Goal: Task Accomplishment & Management: Use online tool/utility

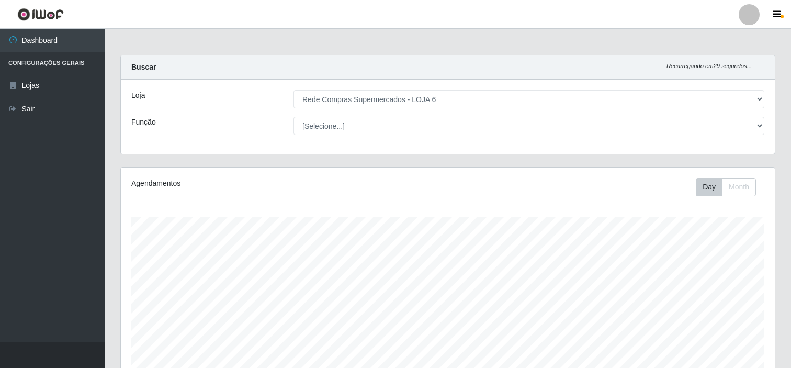
select select "398"
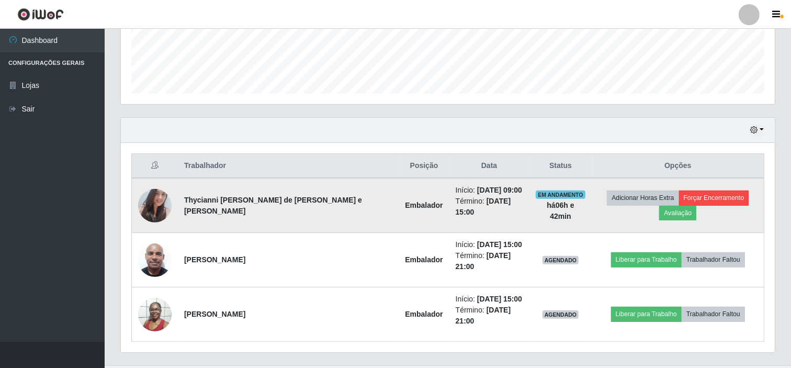
scroll to position [217, 654]
click at [679, 194] on button "Forçar Encerramento" at bounding box center [714, 198] width 70 height 15
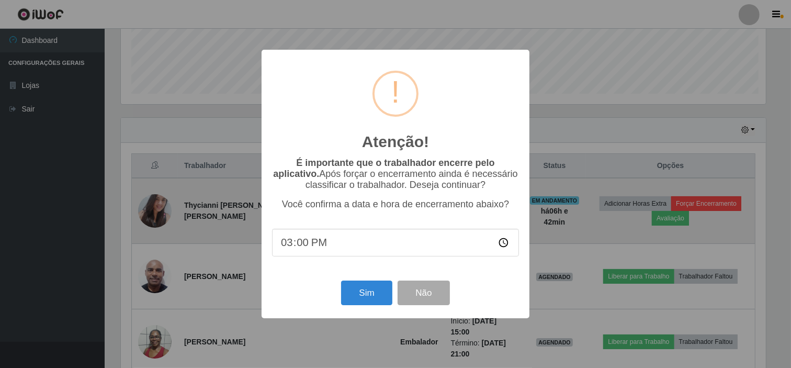
scroll to position [217, 647]
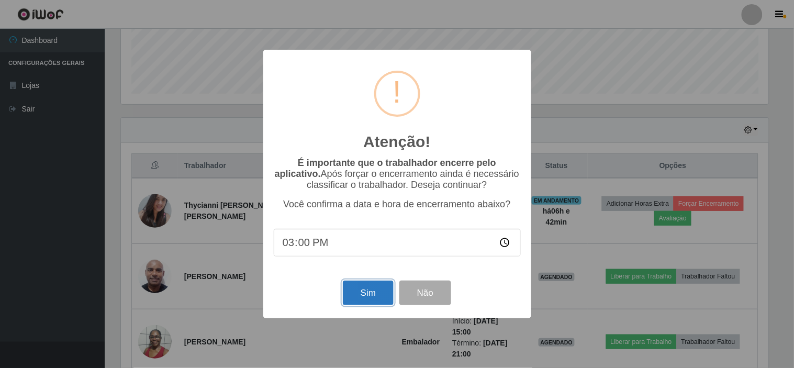
click at [367, 294] on button "Sim" at bounding box center [368, 293] width 51 height 25
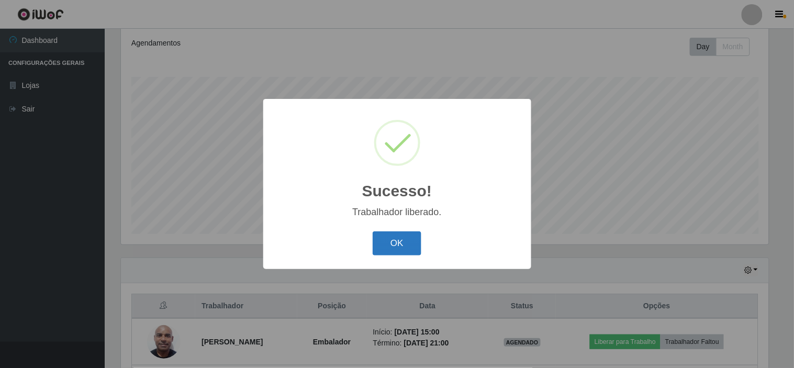
click at [396, 244] on button "OK" at bounding box center [397, 243] width 49 height 25
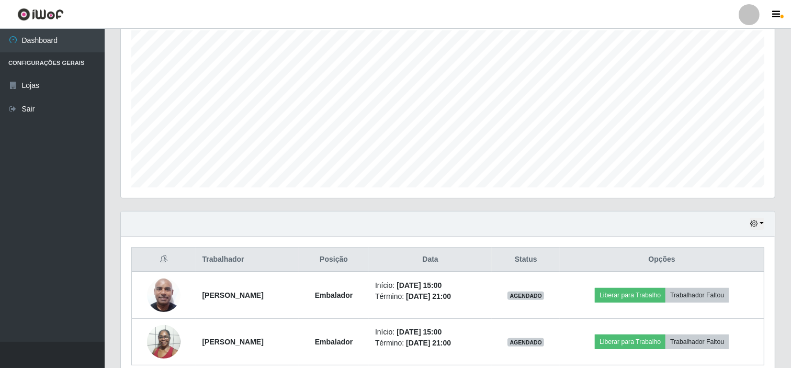
scroll to position [234, 0]
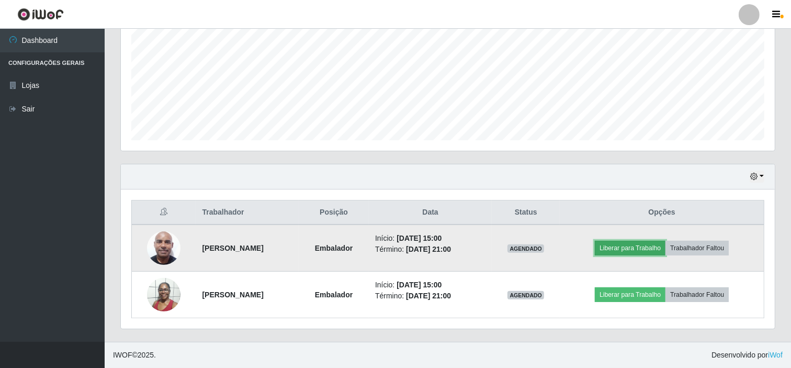
click at [645, 249] on button "Liberar para Trabalho" at bounding box center [630, 248] width 71 height 15
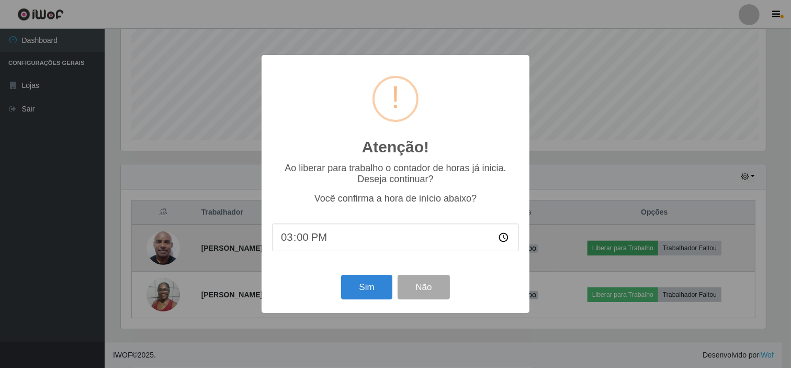
scroll to position [217, 647]
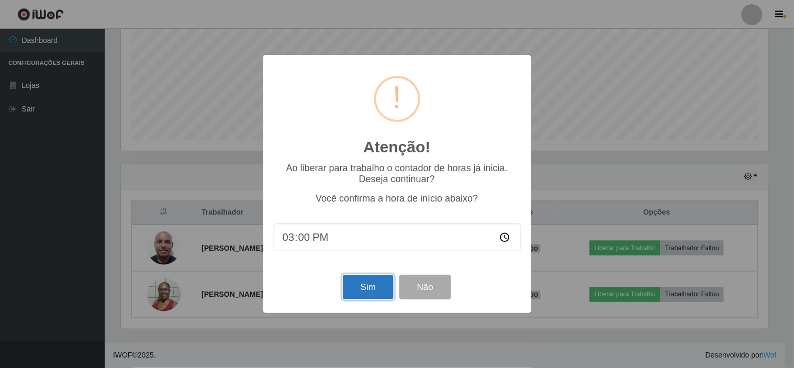
click at [350, 286] on button "Sim" at bounding box center [368, 287] width 51 height 25
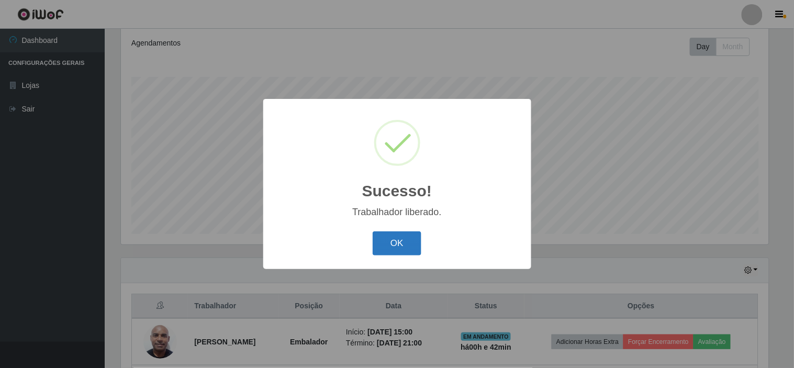
click at [405, 238] on button "OK" at bounding box center [397, 243] width 49 height 25
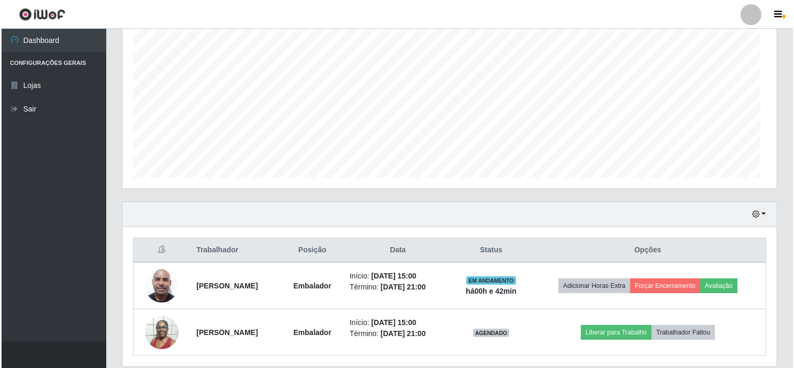
scroll to position [234, 0]
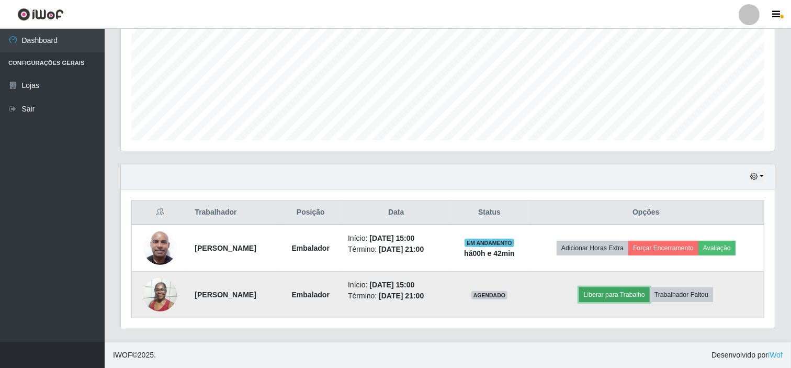
click at [624, 295] on button "Liberar para Trabalho" at bounding box center [614, 294] width 71 height 15
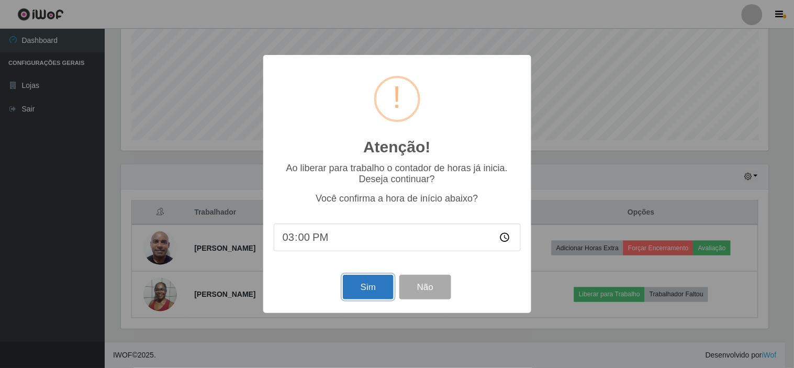
click at [372, 279] on button "Sim" at bounding box center [368, 287] width 51 height 25
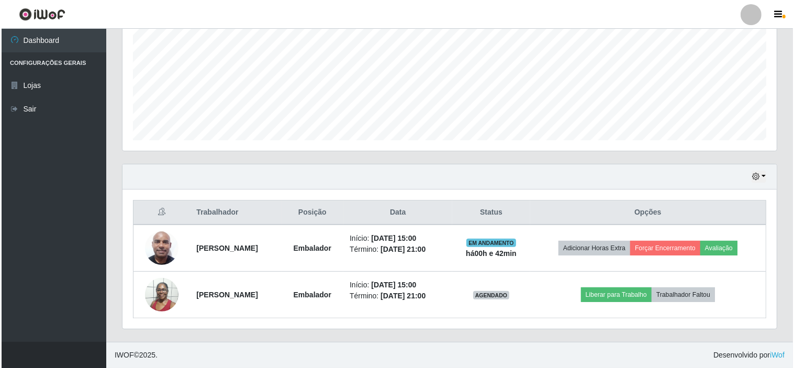
scroll to position [0, 0]
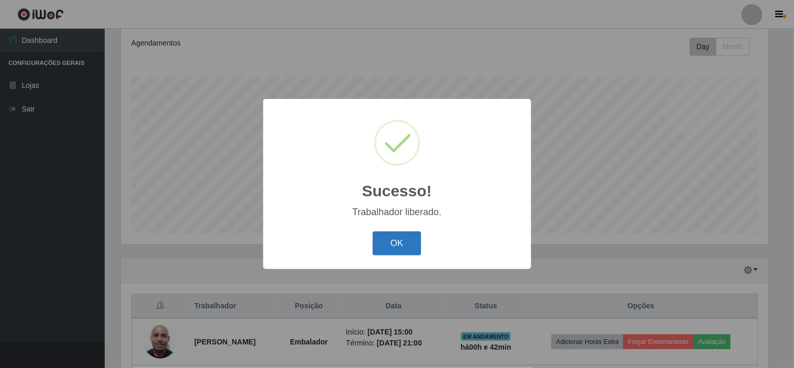
click at [401, 253] on button "OK" at bounding box center [397, 243] width 49 height 25
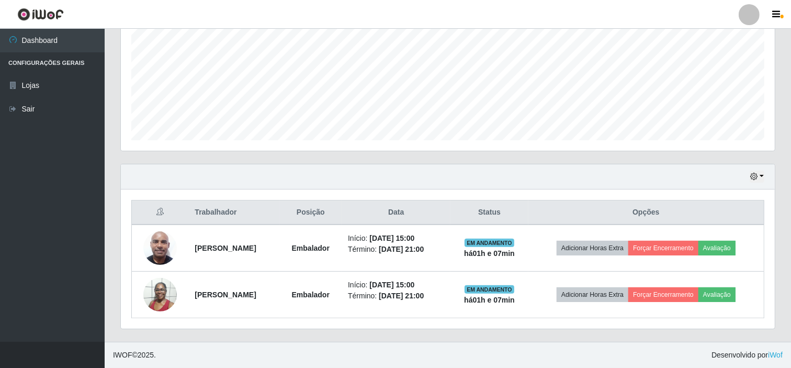
click at [425, 328] on div "Hoje 1 dia 3 dias 1 Semana Não encerrados Trabalhador Posição Data Status Opçõe…" at bounding box center [447, 246] width 655 height 165
